Goal: Information Seeking & Learning: Learn about a topic

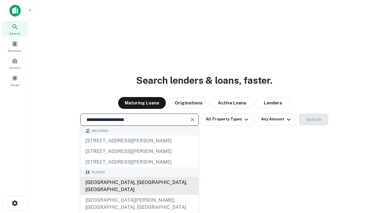
click at [139, 195] on div "[GEOGRAPHIC_DATA], [GEOGRAPHIC_DATA], [GEOGRAPHIC_DATA]" at bounding box center [139, 186] width 118 height 18
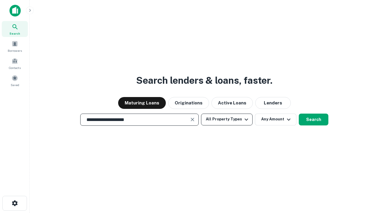
type input "**********"
click at [227, 119] on button "All Property Types" at bounding box center [226, 120] width 51 height 12
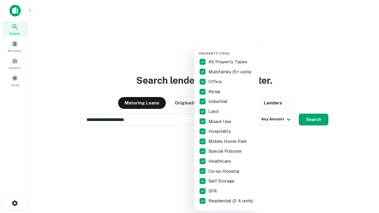
click at [231, 50] on button "button" at bounding box center [231, 50] width 65 height 0
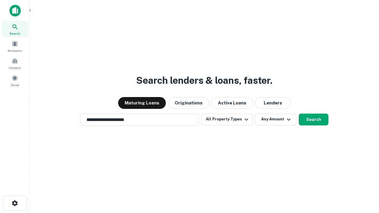
scroll to position [9, 0]
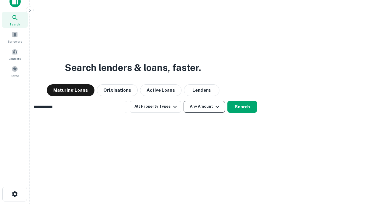
click at [183, 101] on button "Any Amount" at bounding box center [203, 107] width 41 height 12
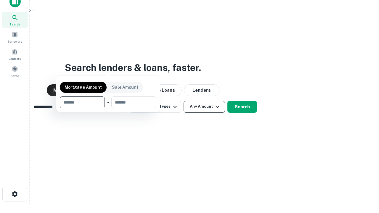
scroll to position [9, 0]
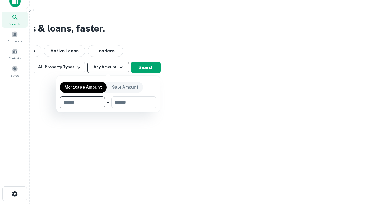
type input "*******"
click at [108, 108] on button "button" at bounding box center [108, 108] width 96 height 0
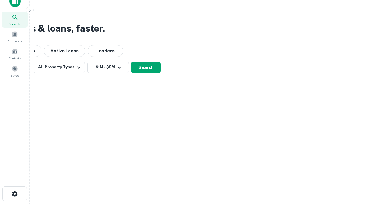
scroll to position [4, 109]
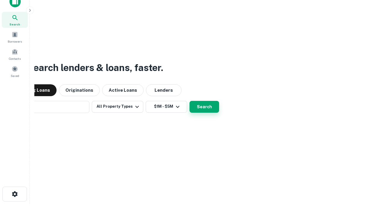
click at [189, 101] on button "Search" at bounding box center [204, 107] width 30 height 12
